Goal: Task Accomplishment & Management: Manage account settings

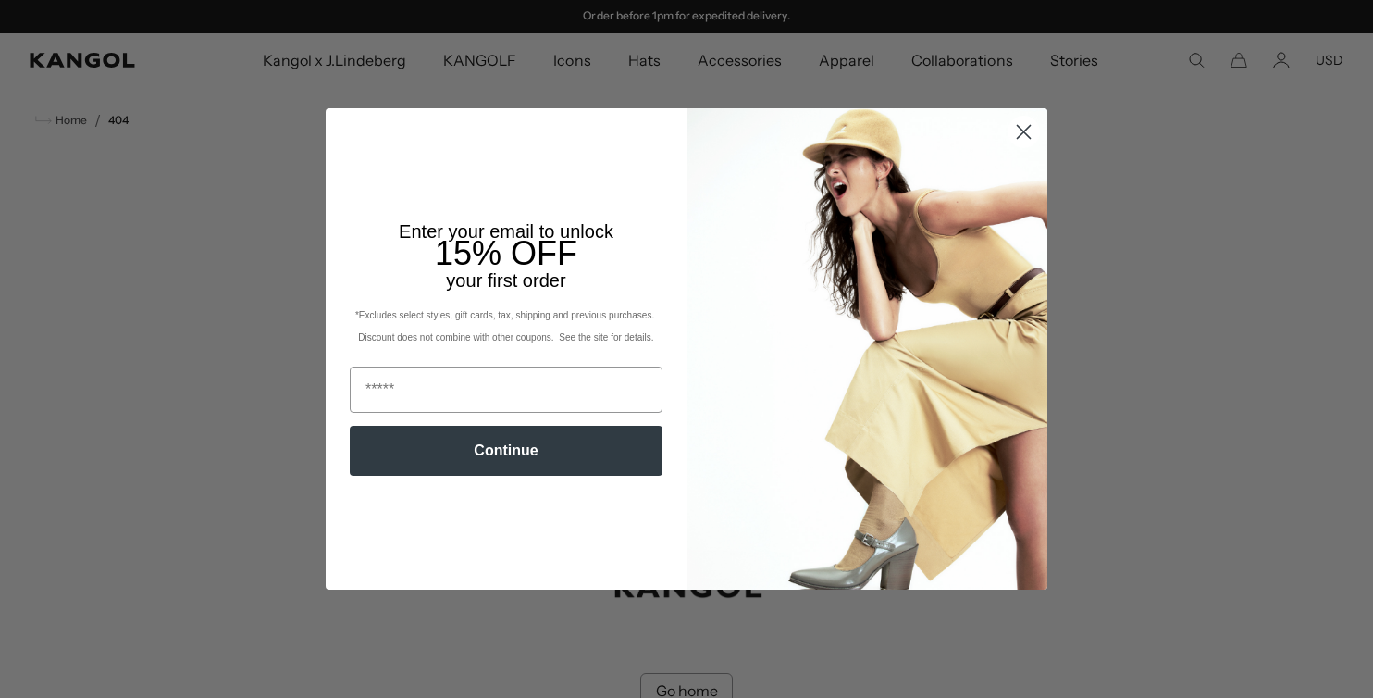
click at [1021, 134] on circle "Close dialog" at bounding box center [1023, 132] width 31 height 31
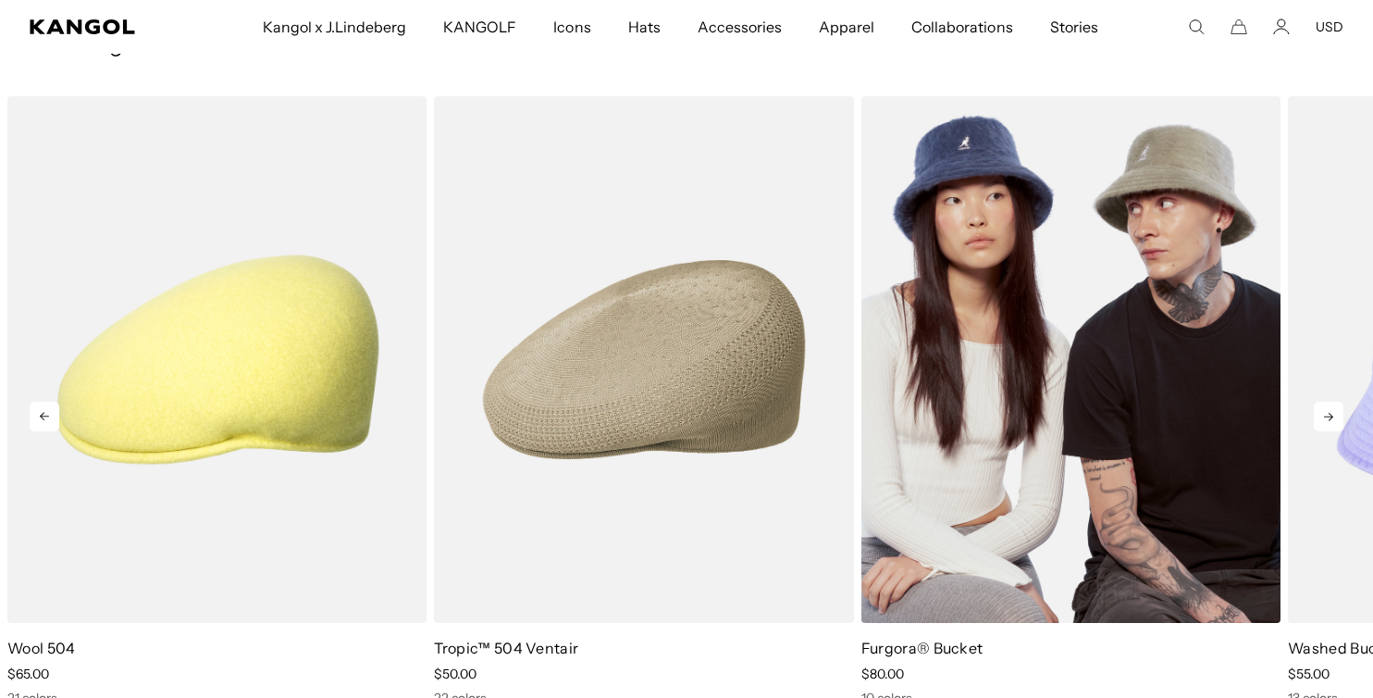
scroll to position [828, 0]
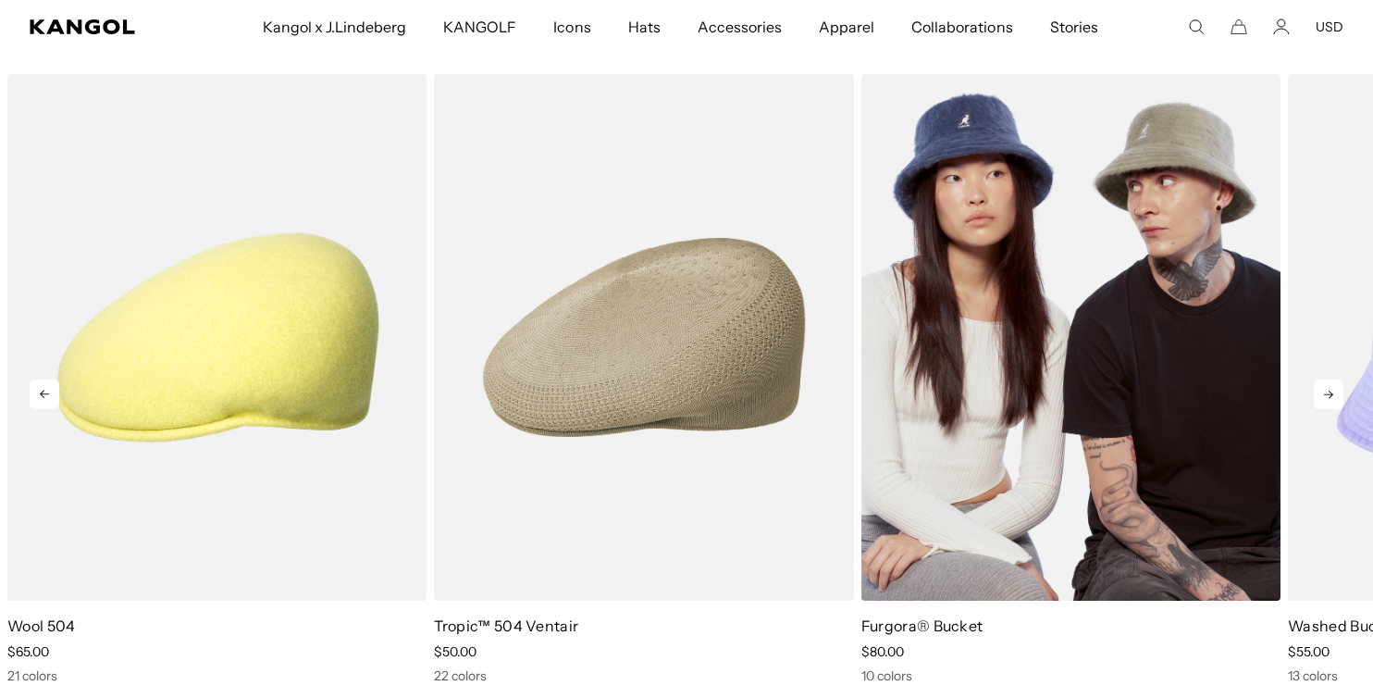
click at [1013, 372] on img "3 of 10" at bounding box center [1070, 337] width 419 height 526
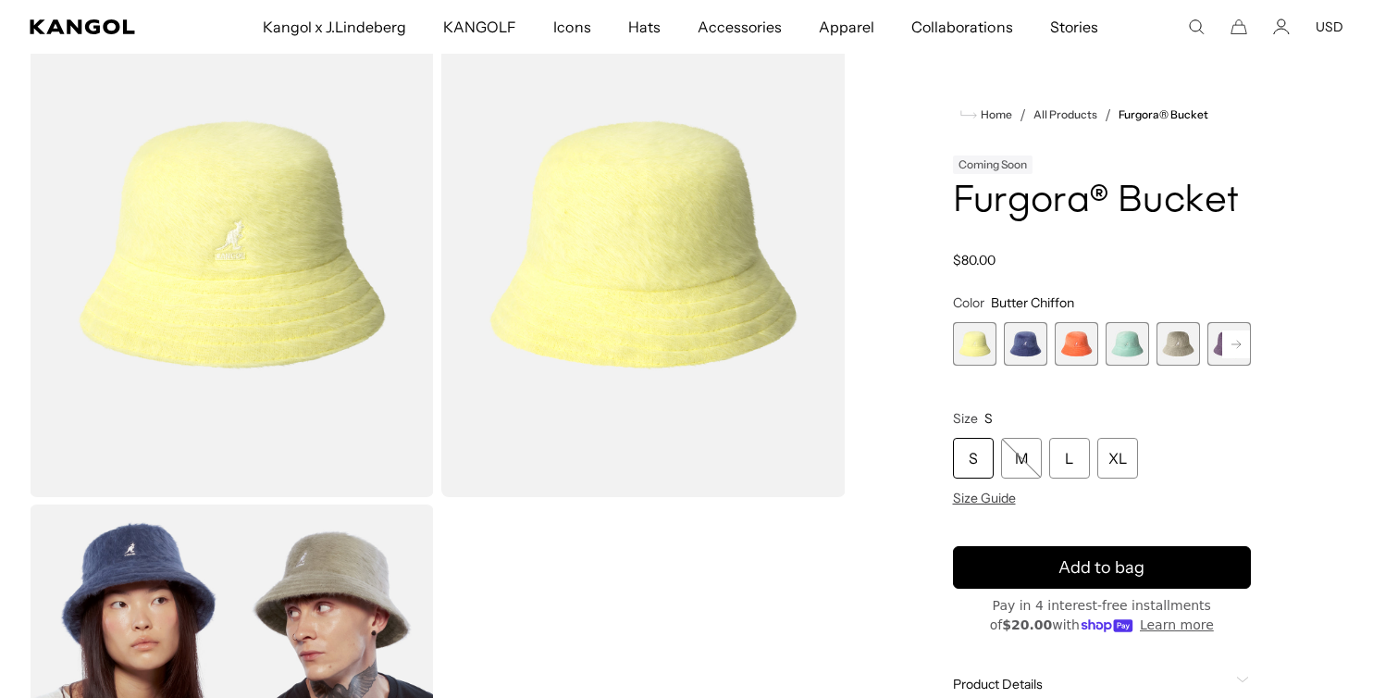
scroll to position [0, 381]
click at [1232, 339] on rect at bounding box center [1236, 344] width 28 height 28
click at [1228, 346] on rect at bounding box center [1236, 344] width 28 height 28
click at [1185, 340] on span "7 of 10" at bounding box center [1177, 343] width 43 height 43
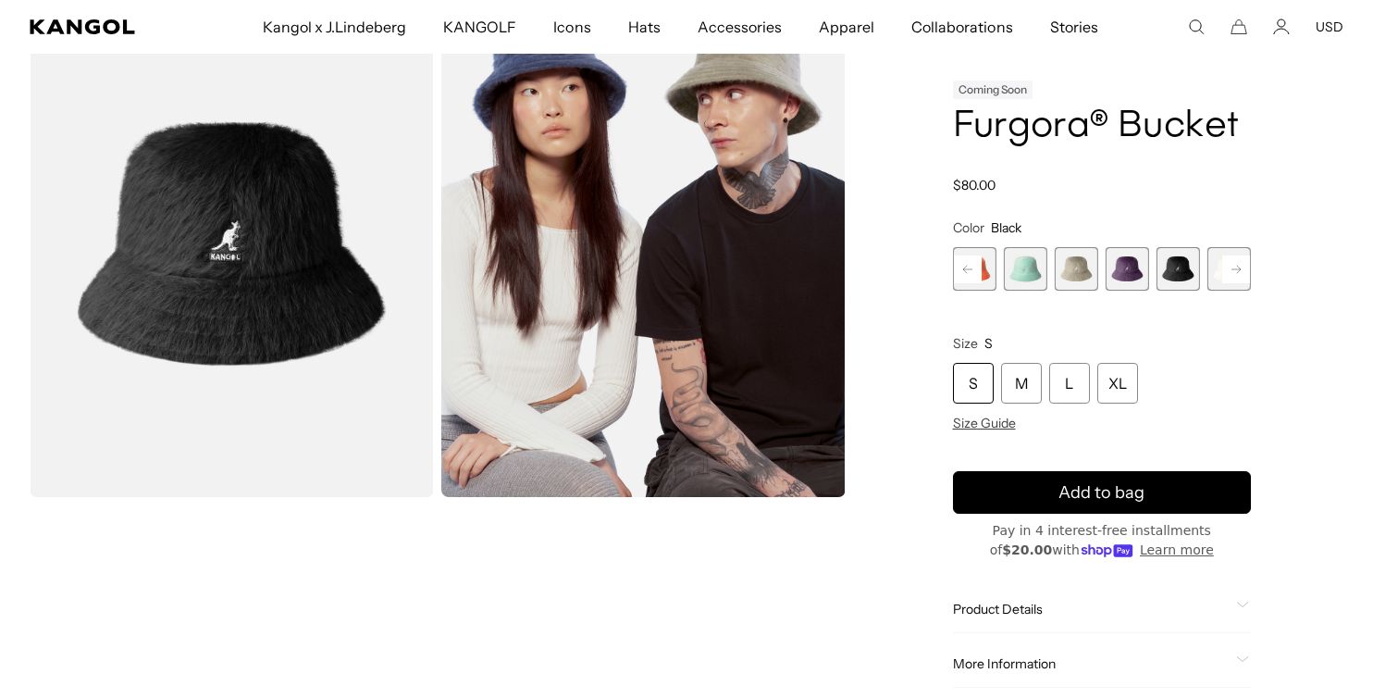
click at [1236, 269] on rect at bounding box center [1236, 269] width 28 height 28
click at [1210, 270] on span "9 of 10" at bounding box center [1228, 268] width 43 height 43
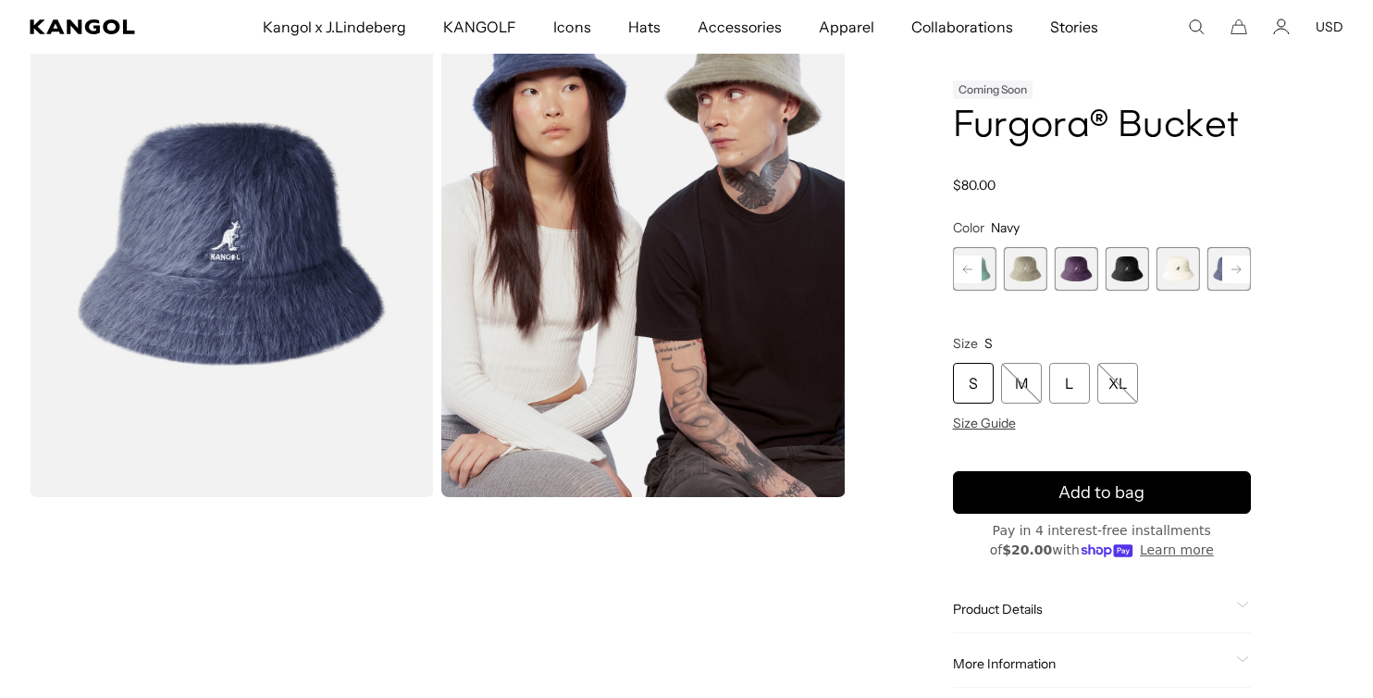
click at [1242, 266] on rect at bounding box center [1236, 269] width 28 height 28
click at [1216, 272] on span "10 of 10" at bounding box center [1228, 268] width 43 height 43
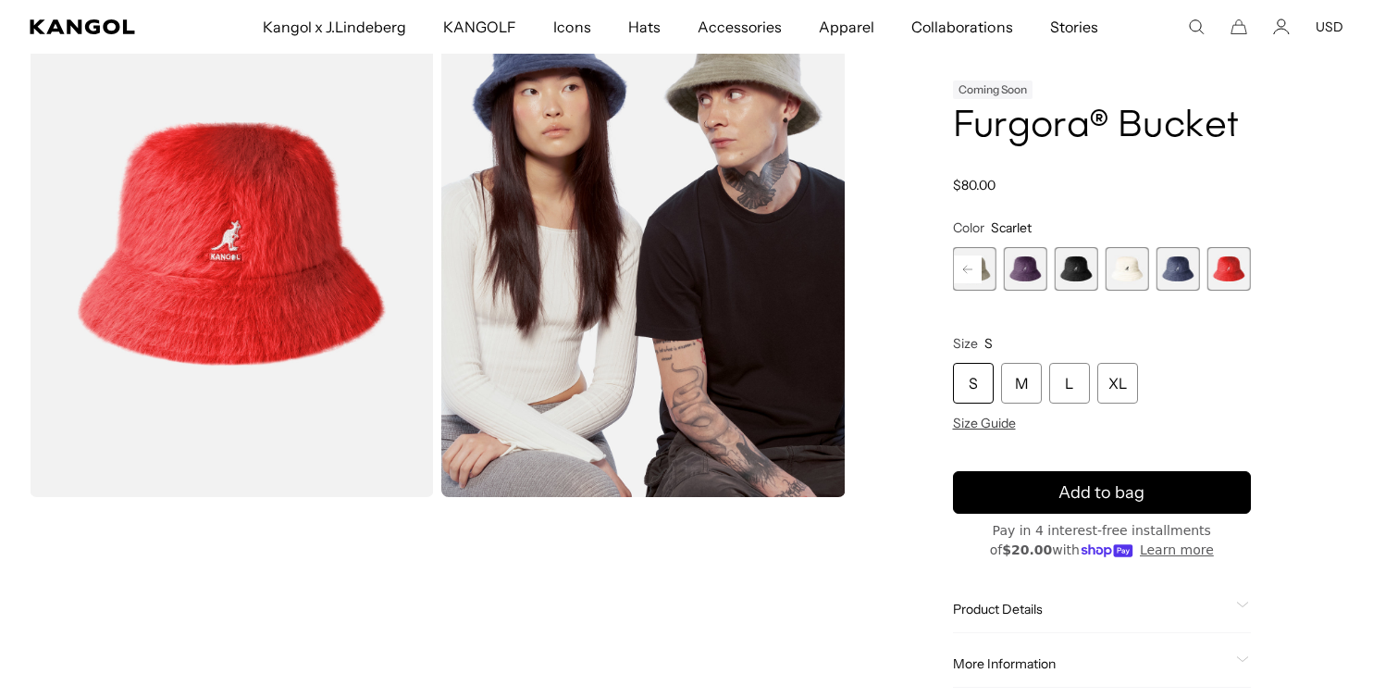
click at [1022, 280] on span "6 of 10" at bounding box center [1025, 268] width 43 height 43
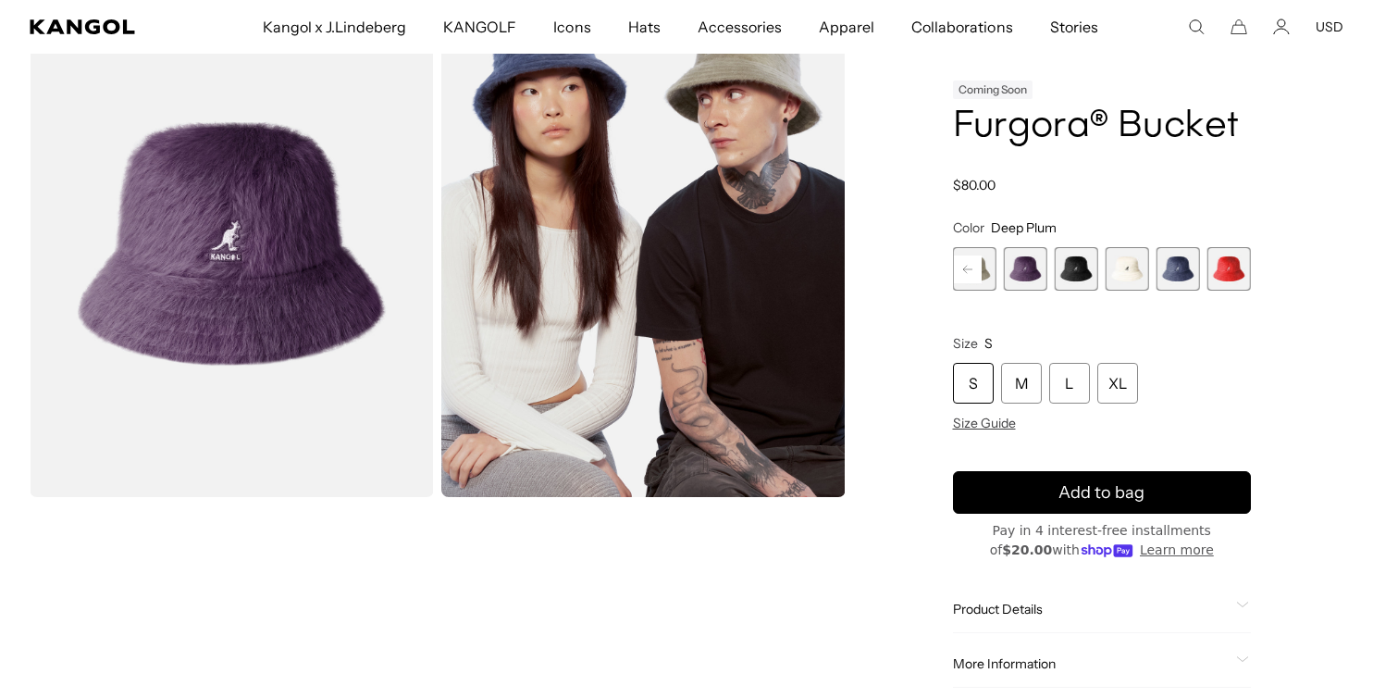
scroll to position [0, 381]
click at [959, 266] on rect at bounding box center [968, 269] width 28 height 28
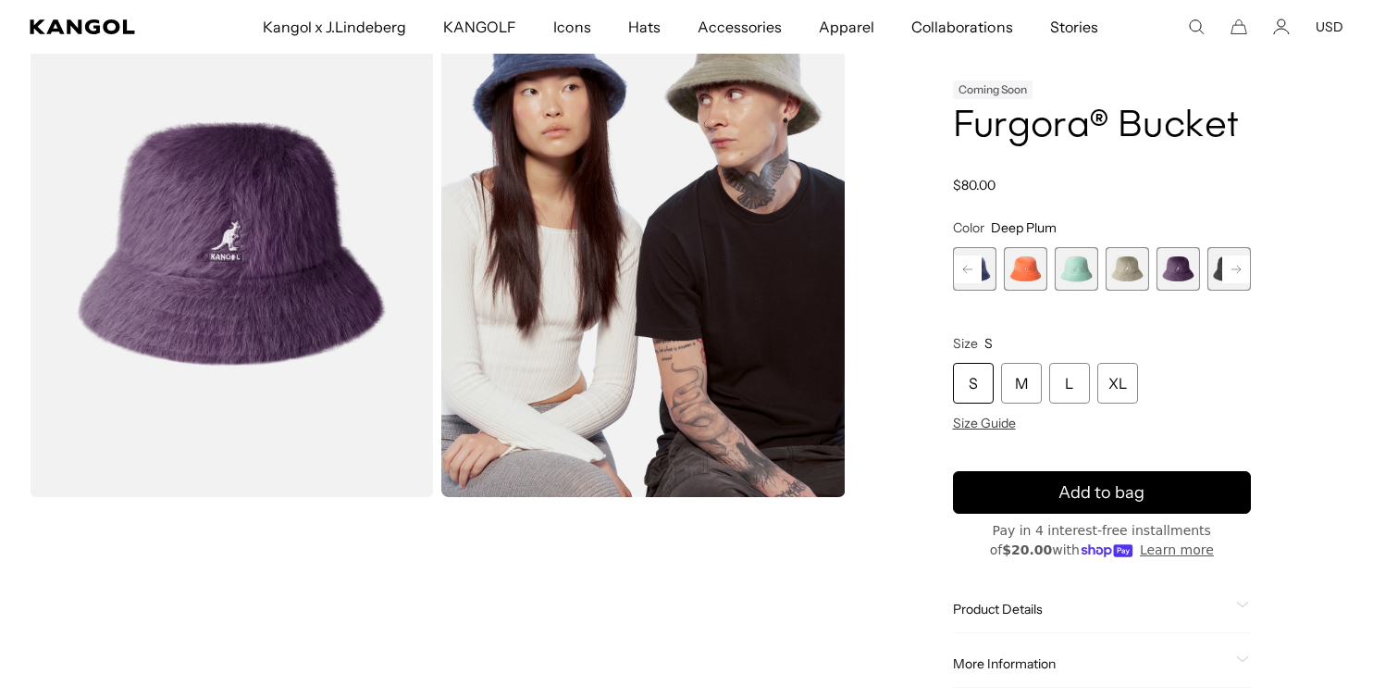
click at [1083, 260] on span "4 of 10" at bounding box center [1076, 268] width 43 height 43
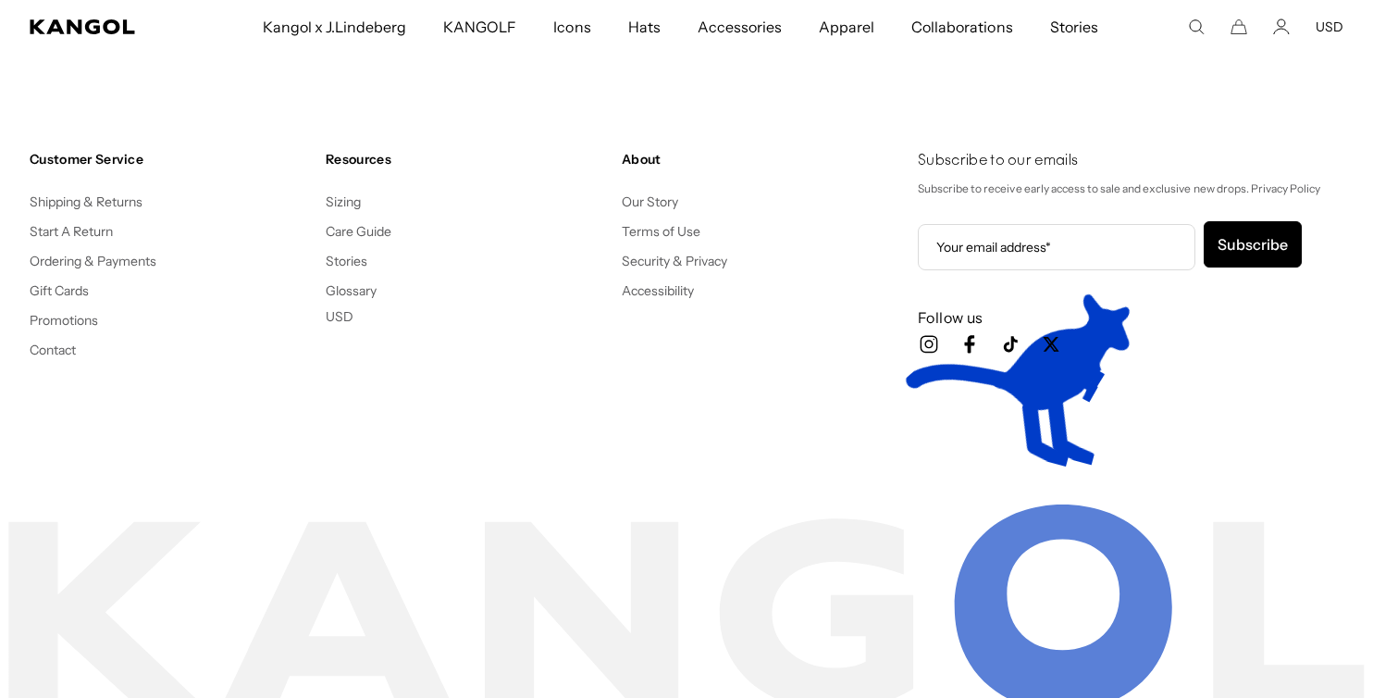
scroll to position [0, 381]
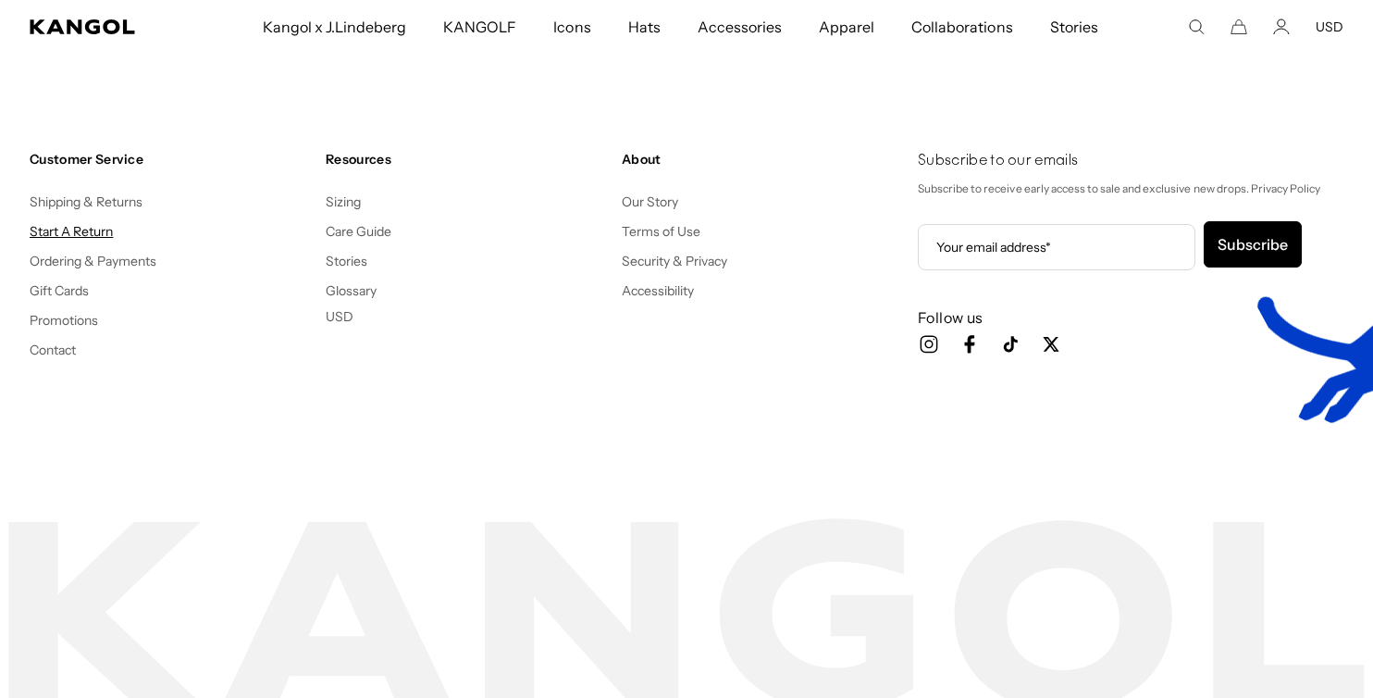
click at [79, 231] on link "Start A Return" at bounding box center [71, 231] width 83 height 17
